Goal: Task Accomplishment & Management: Manage account settings

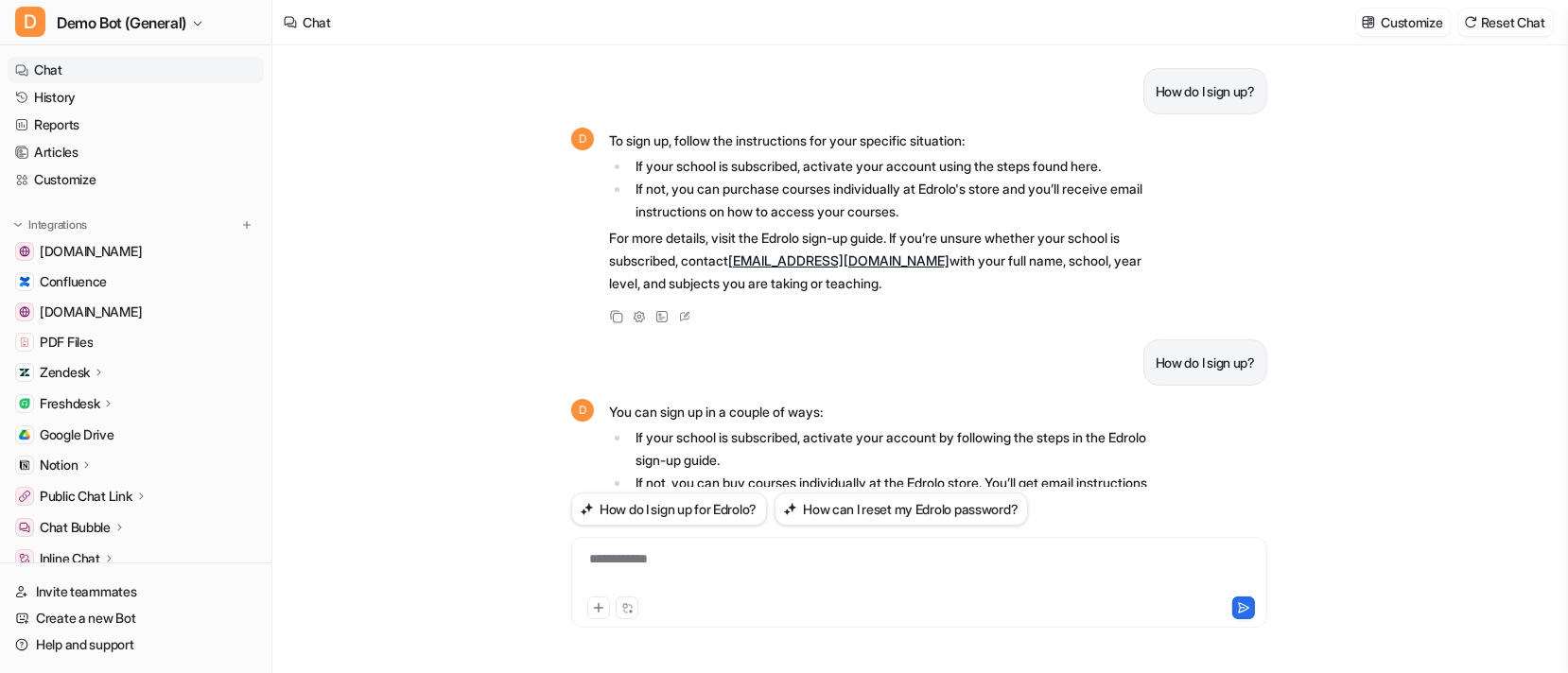
scroll to position [522, 0]
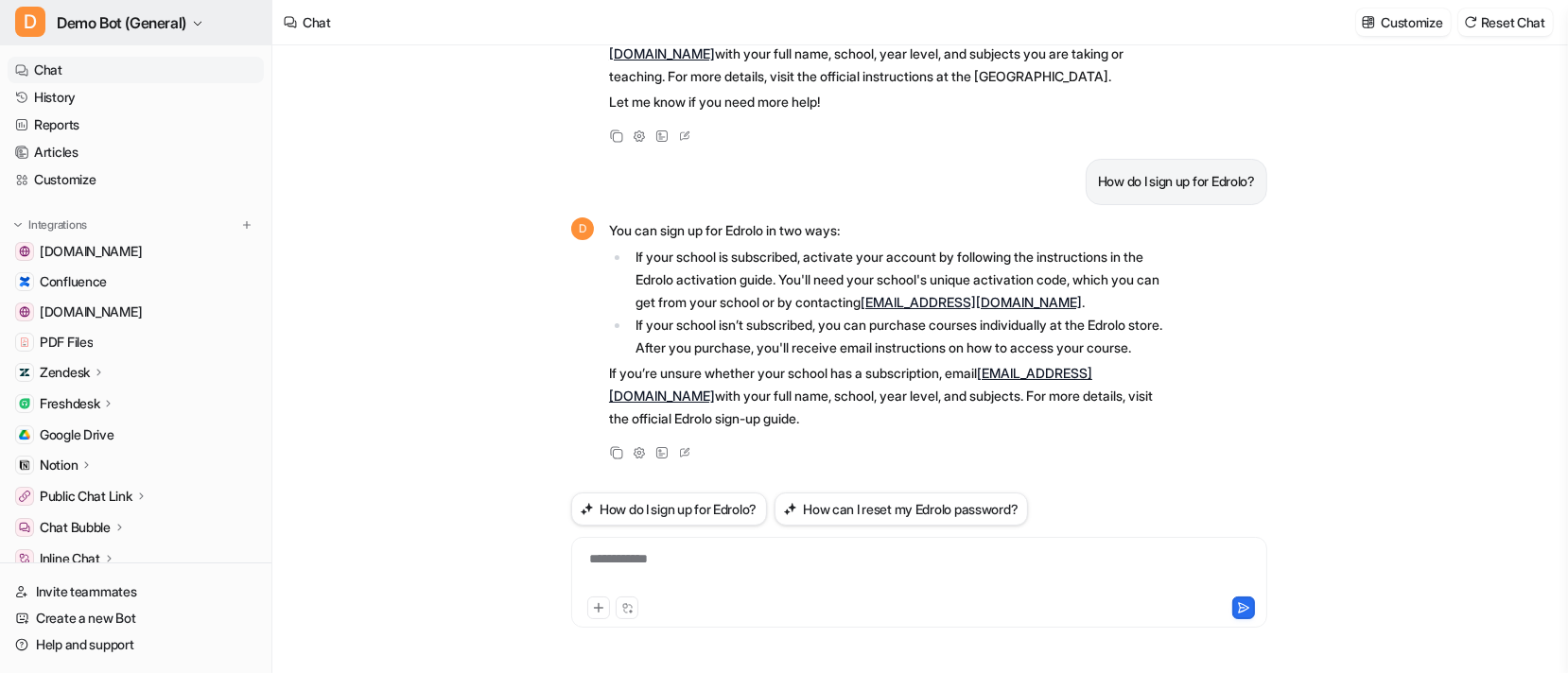
click at [112, 18] on span "Demo Bot (General)" at bounding box center [121, 23] width 130 height 27
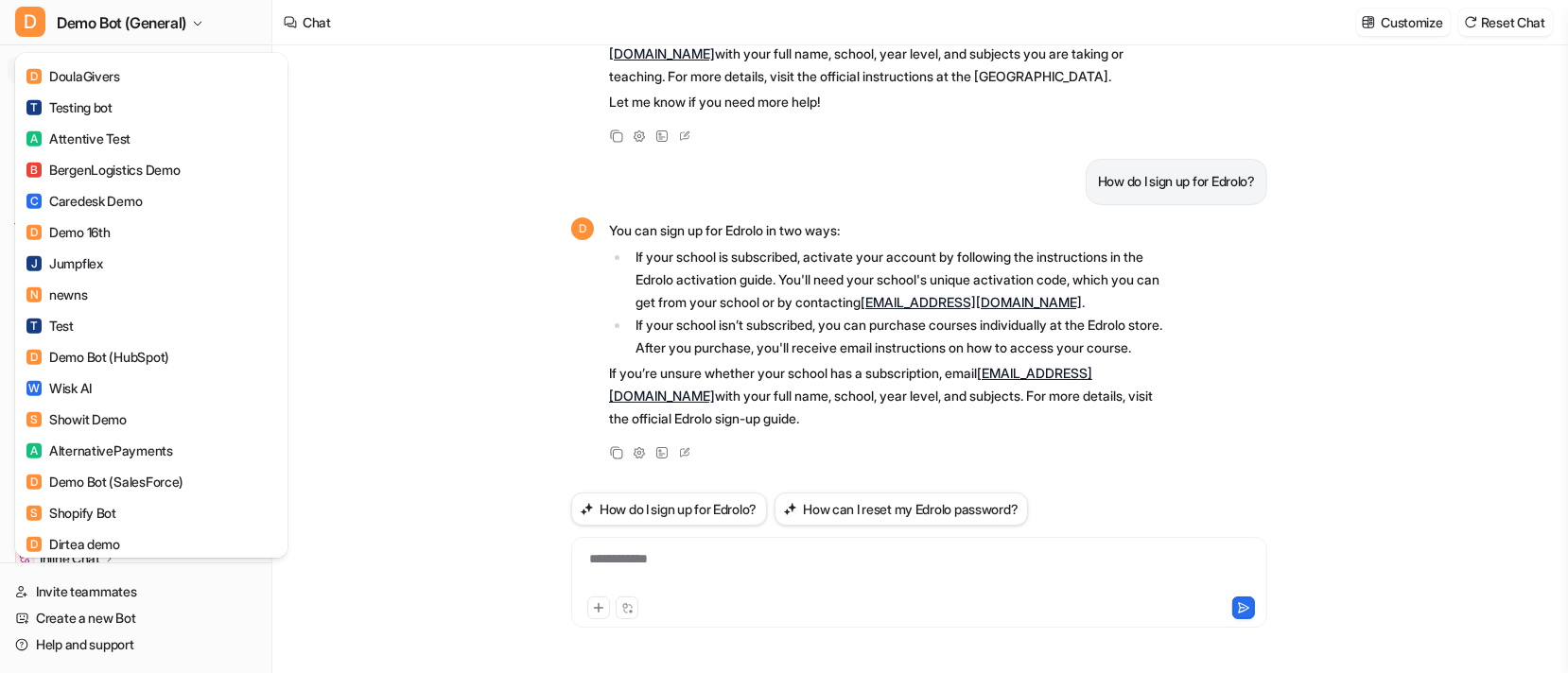
scroll to position [2514, 0]
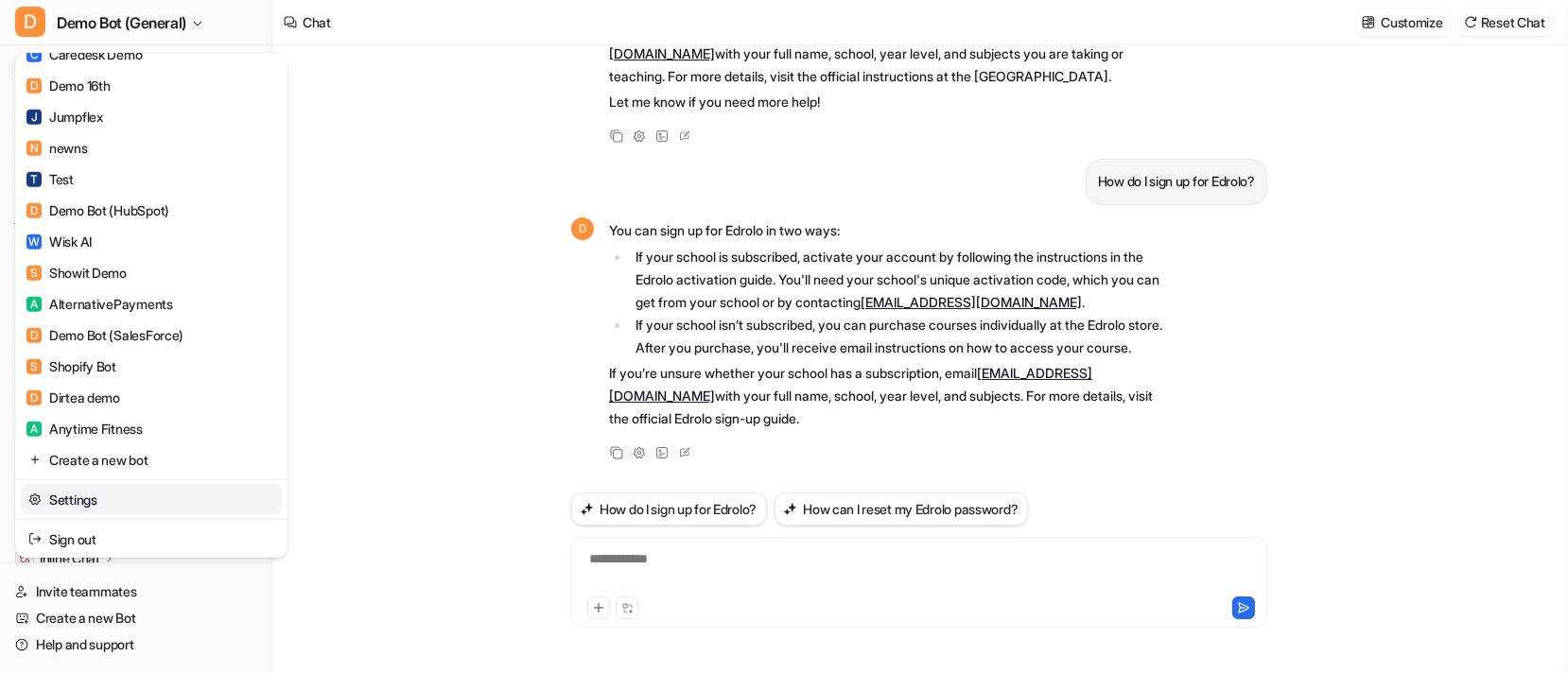
click at [179, 486] on link "Settings" at bounding box center [151, 500] width 261 height 31
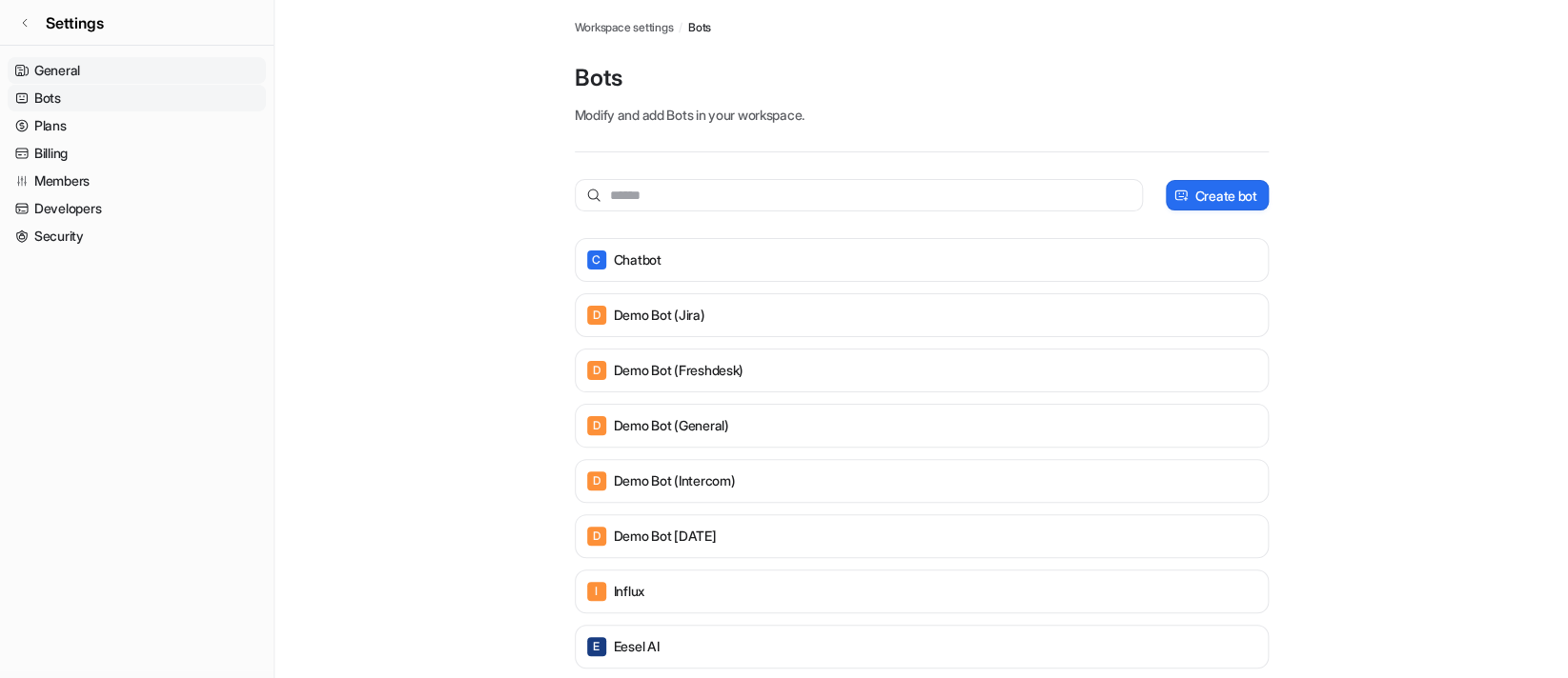
click at [165, 71] on link "General" at bounding box center [137, 71] width 259 height 27
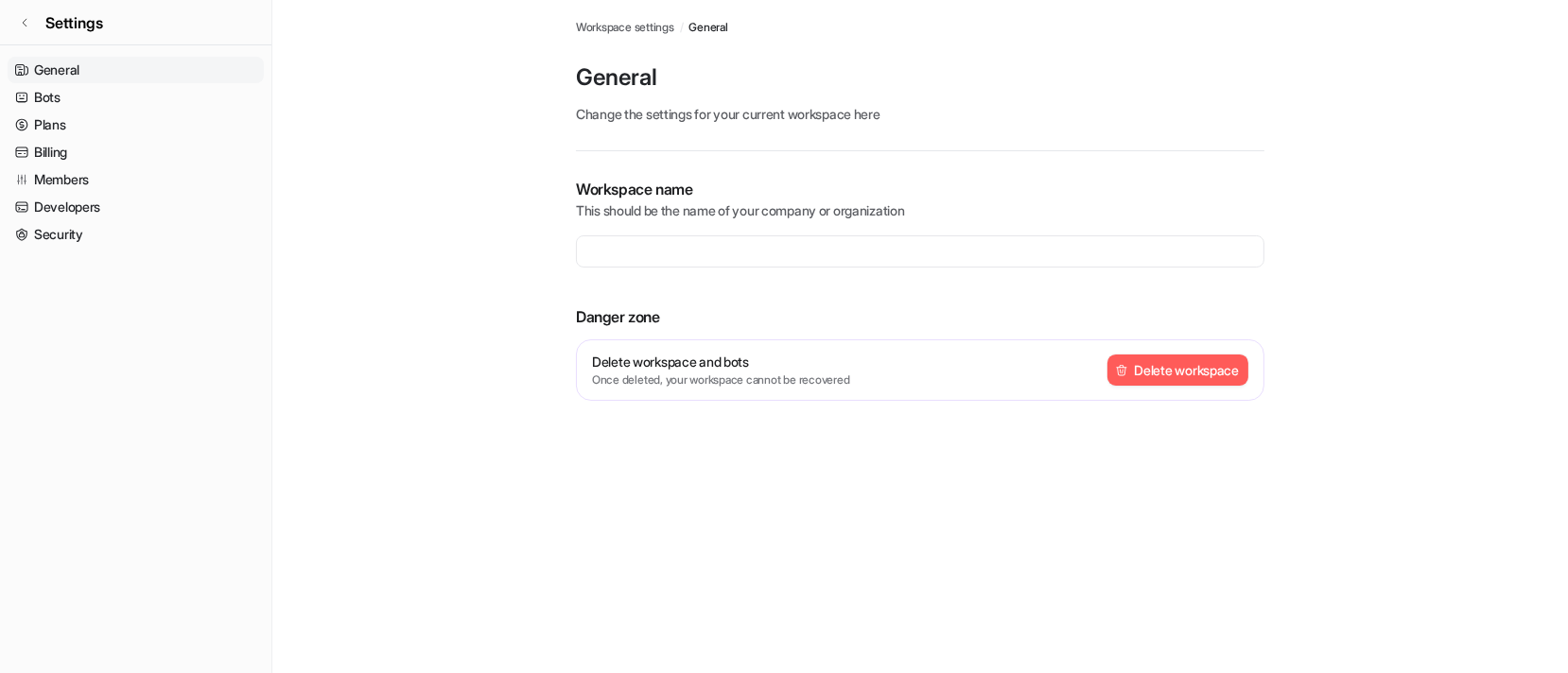
type input "**********"
